Goal: Find specific page/section: Find specific page/section

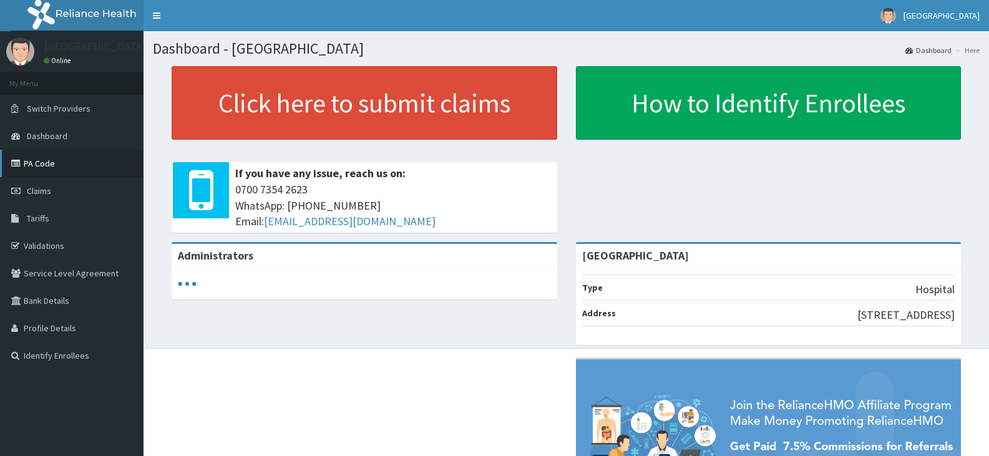
drag, startPoint x: 44, startPoint y: 158, endPoint x: 52, endPoint y: 159, distance: 8.8
click at [45, 157] on link "PA Code" at bounding box center [71, 163] width 143 height 27
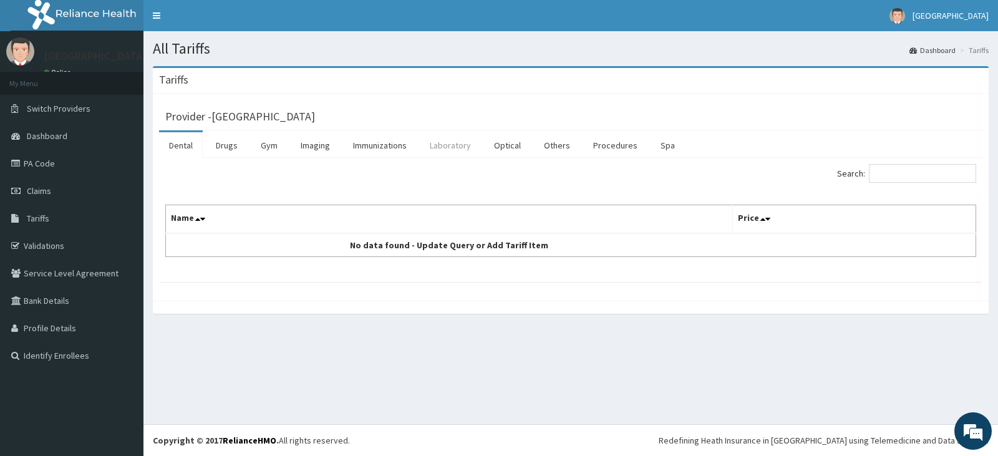
click at [443, 145] on link "Laboratory" at bounding box center [450, 145] width 61 height 26
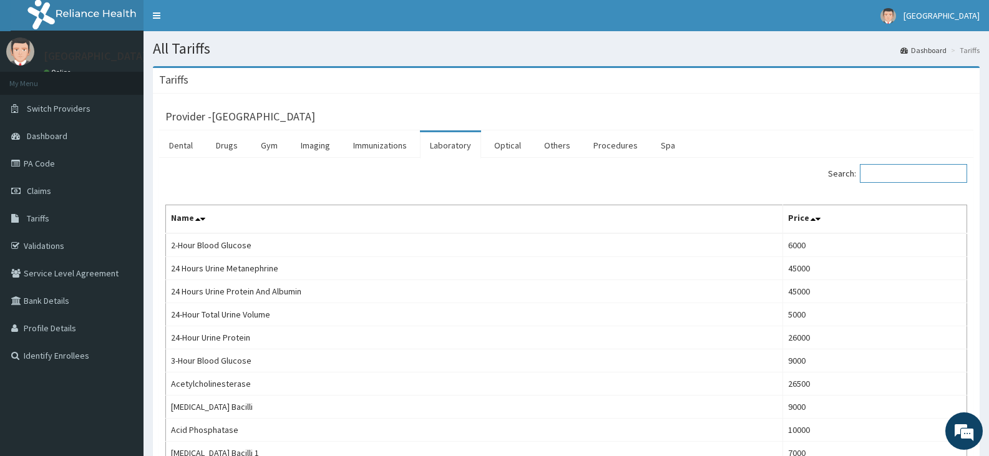
click at [904, 173] on input "Search:" at bounding box center [913, 173] width 107 height 19
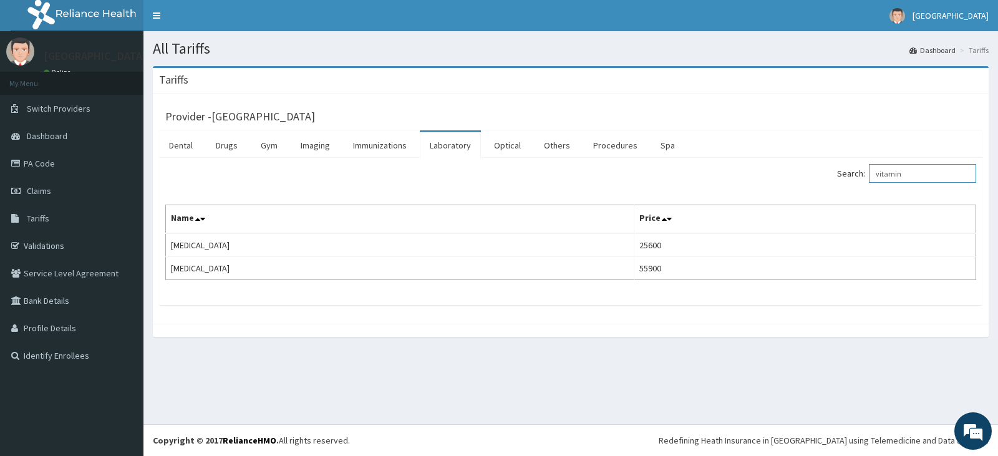
type input "vitamin"
